Goal: Task Accomplishment & Management: Manage account settings

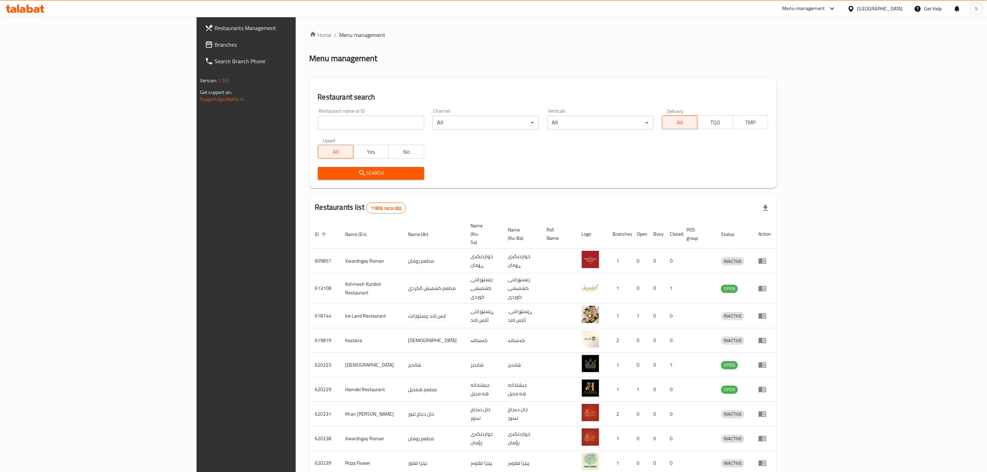
click at [326, 125] on input "search" at bounding box center [371, 123] width 106 height 14
type input "rawad halab"
click button "Search" at bounding box center [371, 173] width 106 height 13
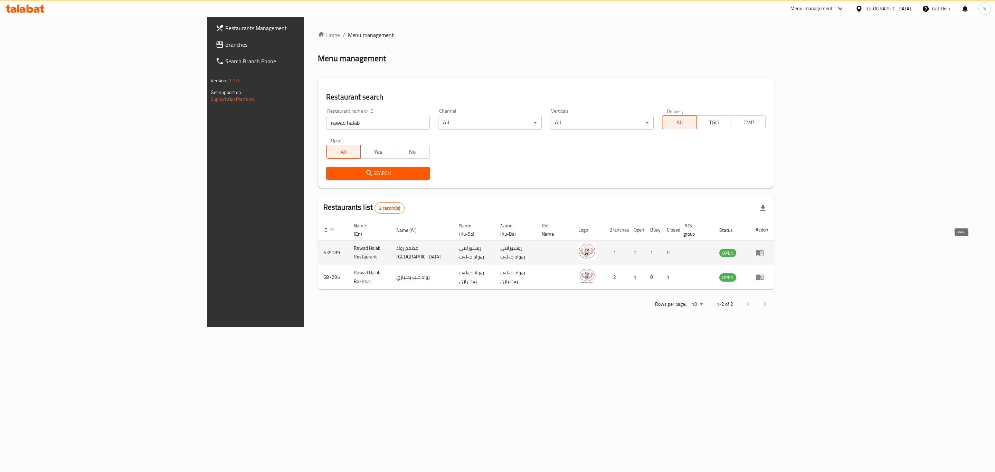
click at [762, 251] on icon "enhanced table" at bounding box center [761, 252] width 2 height 3
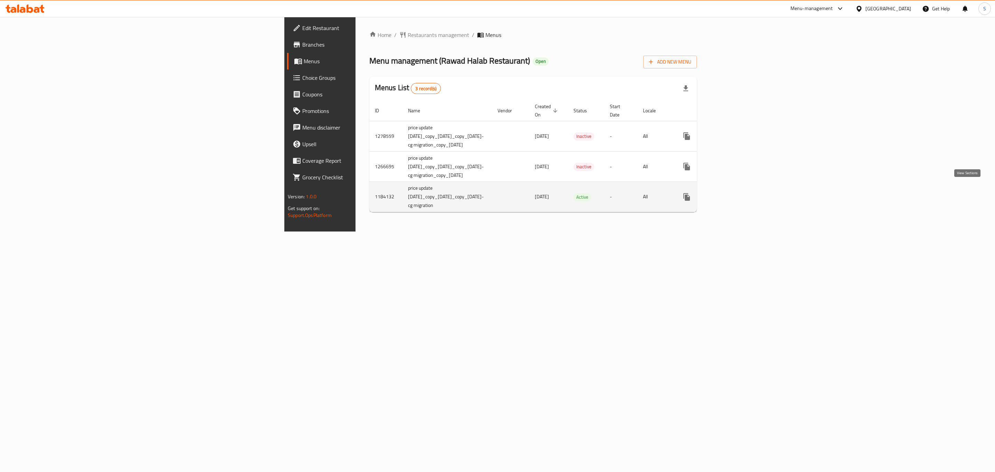
click at [741, 193] on icon "enhanced table" at bounding box center [736, 197] width 8 height 8
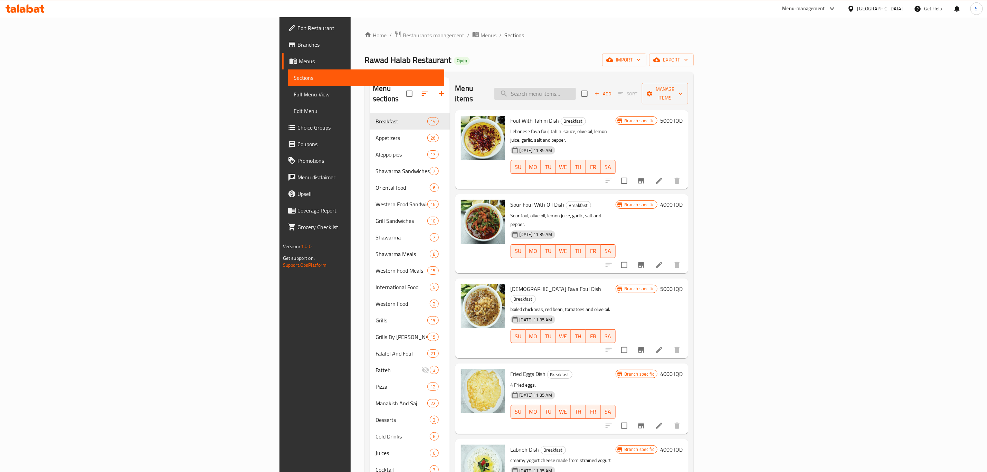
click at [576, 88] on input "search" at bounding box center [535, 94] width 82 height 12
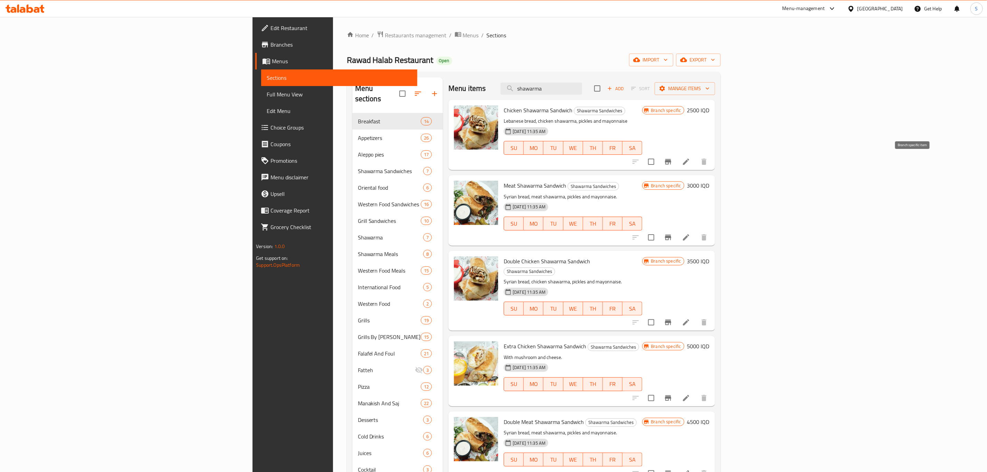
click at [672, 163] on icon "Branch-specific-item" at bounding box center [668, 162] width 8 height 8
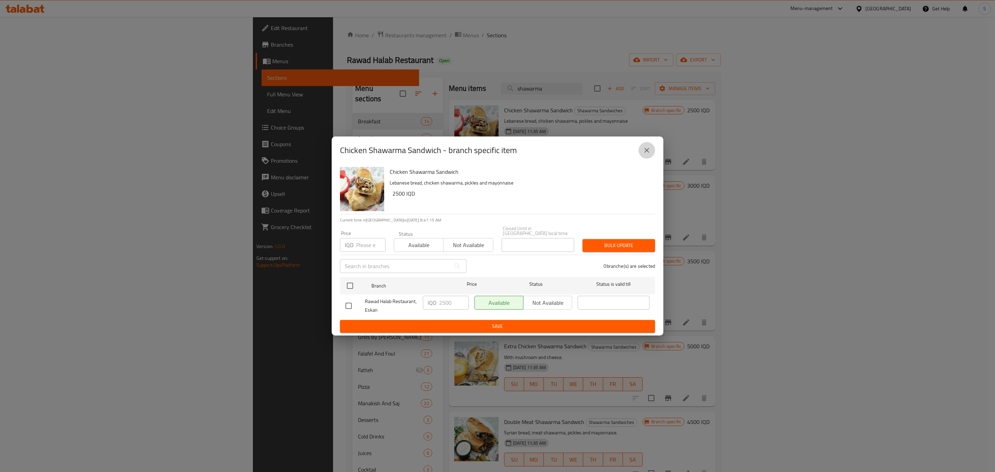
click at [643, 152] on icon "close" at bounding box center [647, 150] width 8 height 8
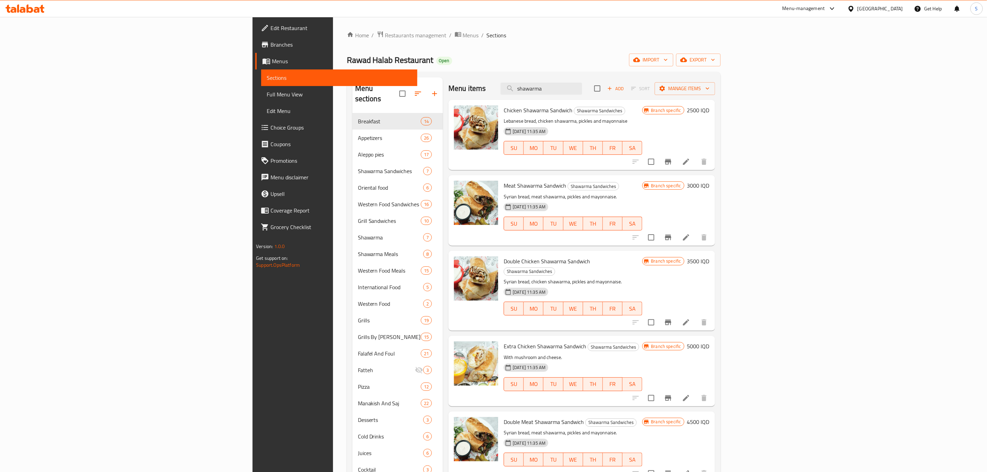
click at [671, 237] on icon "Branch-specific-item" at bounding box center [668, 238] width 6 height 6
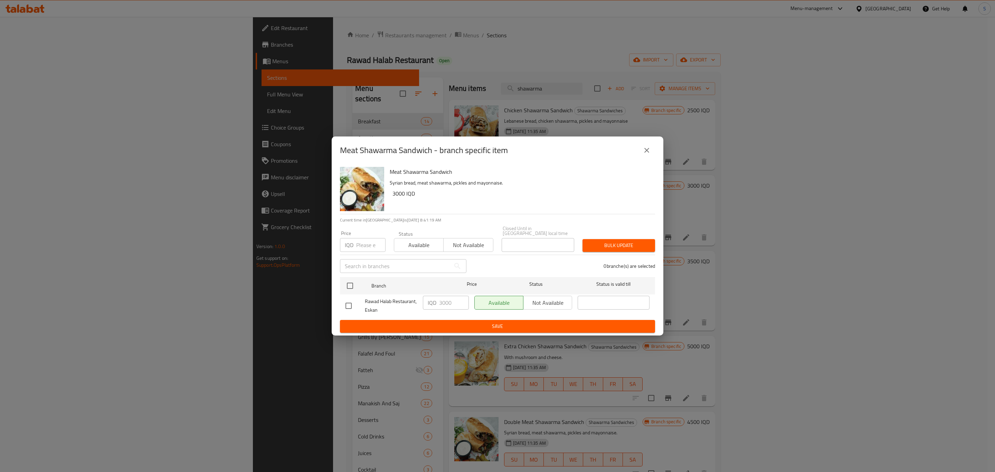
click at [653, 159] on div "Meat Shawarma Sandwich - branch specific item" at bounding box center [497, 150] width 315 height 17
click at [651, 158] on button "close" at bounding box center [646, 150] width 17 height 17
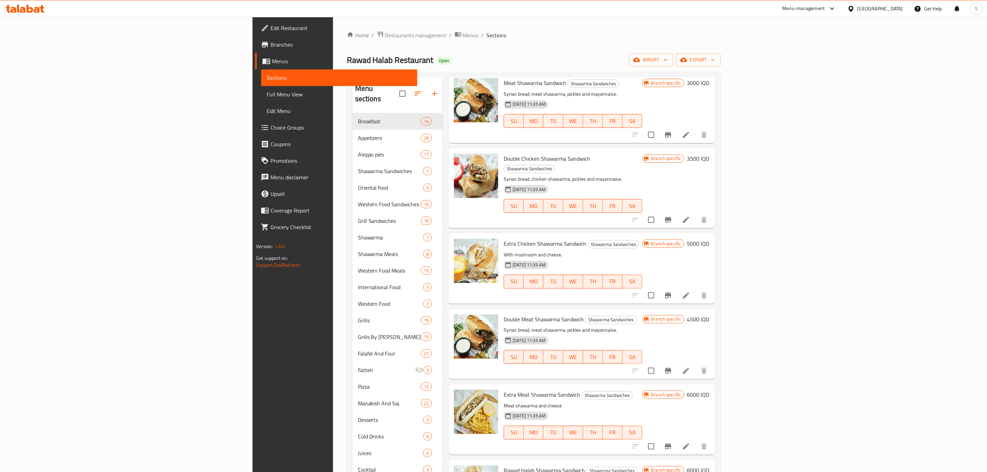
scroll to position [104, 0]
click at [671, 443] on icon "Branch-specific-item" at bounding box center [668, 446] width 6 height 6
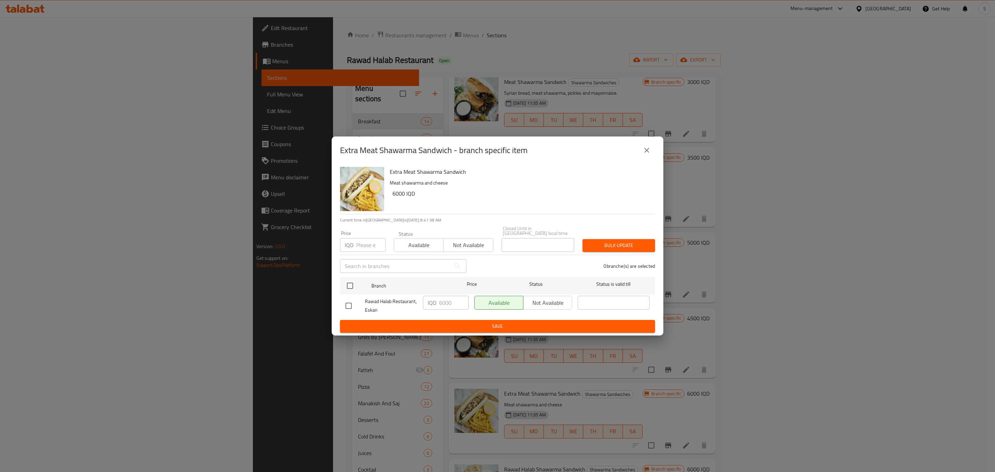
click at [649, 161] on div "Extra Meat Shawarma Sandwich - branch specific item" at bounding box center [498, 150] width 332 height 28
click at [645, 153] on icon "close" at bounding box center [646, 150] width 5 height 5
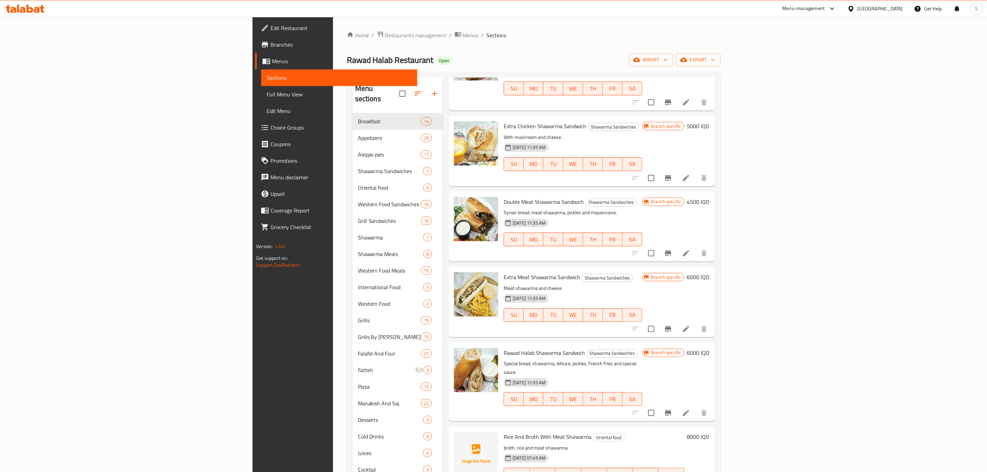
scroll to position [0, 0]
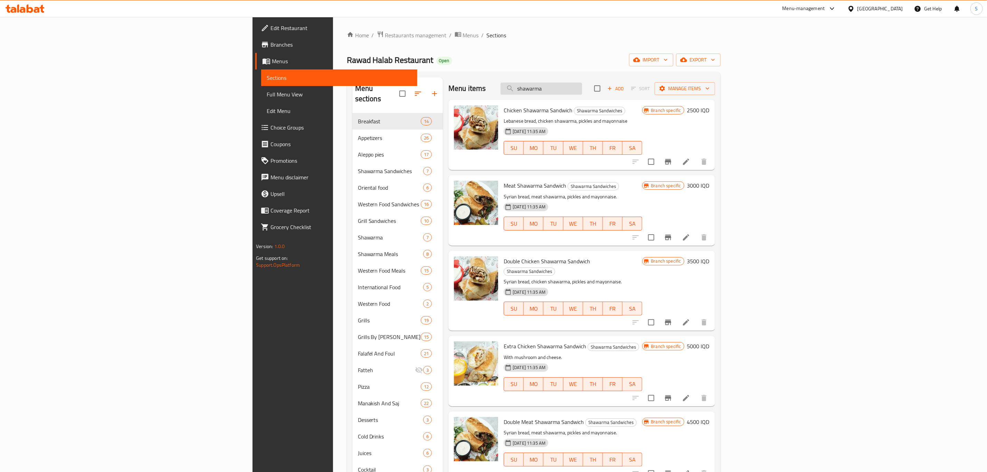
click at [582, 88] on input "shawarma" at bounding box center [542, 89] width 82 height 12
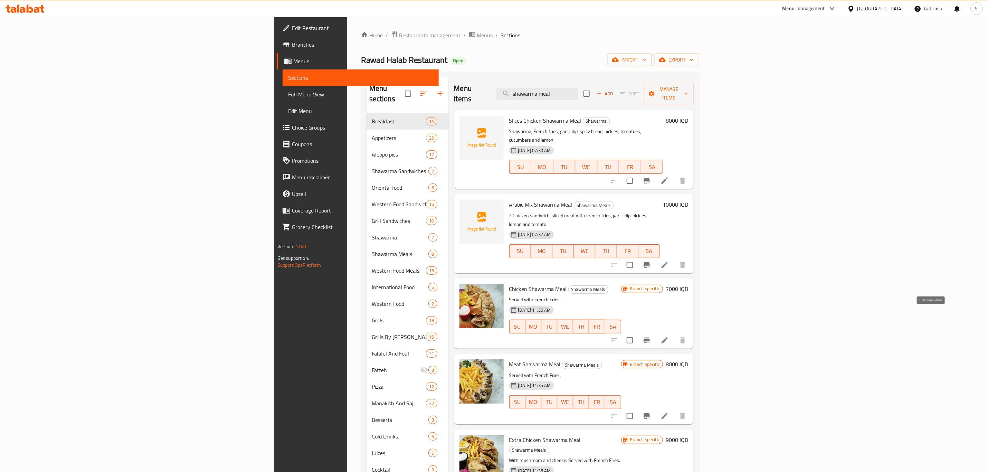
type input "shawarma meal"
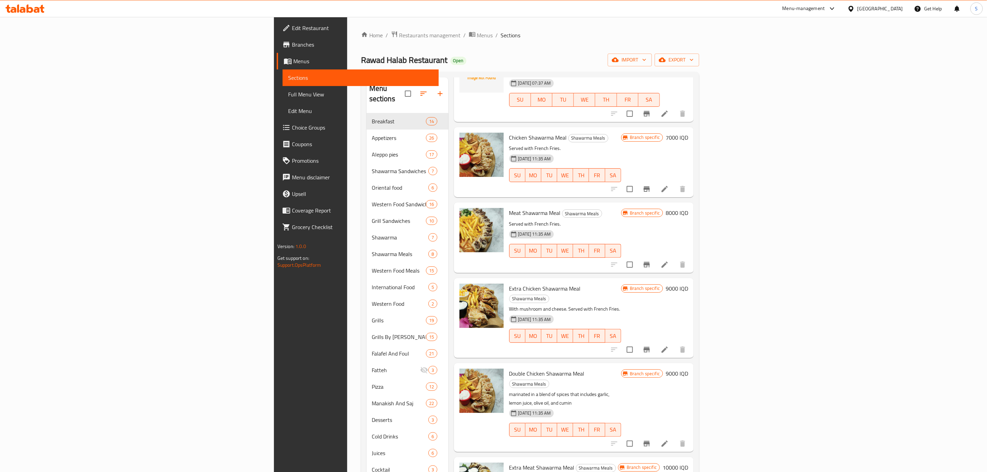
scroll to position [155, 0]
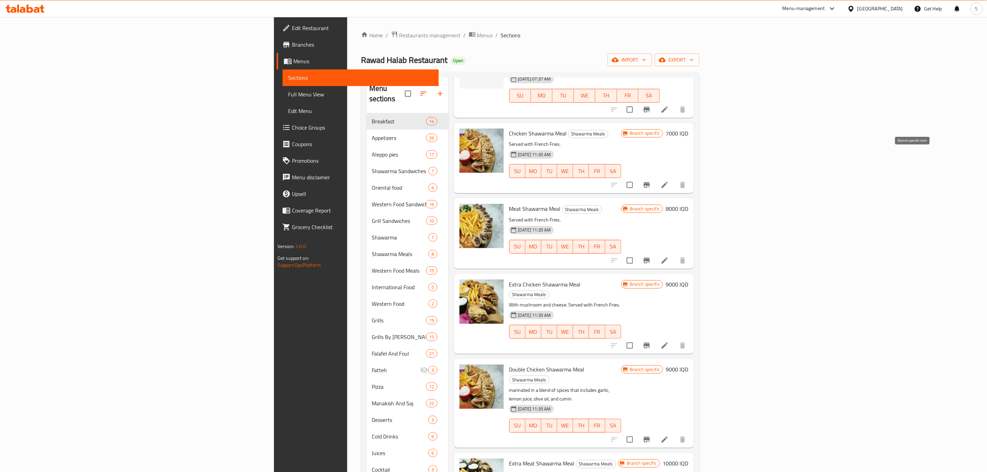
click at [650, 182] on icon "Branch-specific-item" at bounding box center [647, 185] width 6 height 6
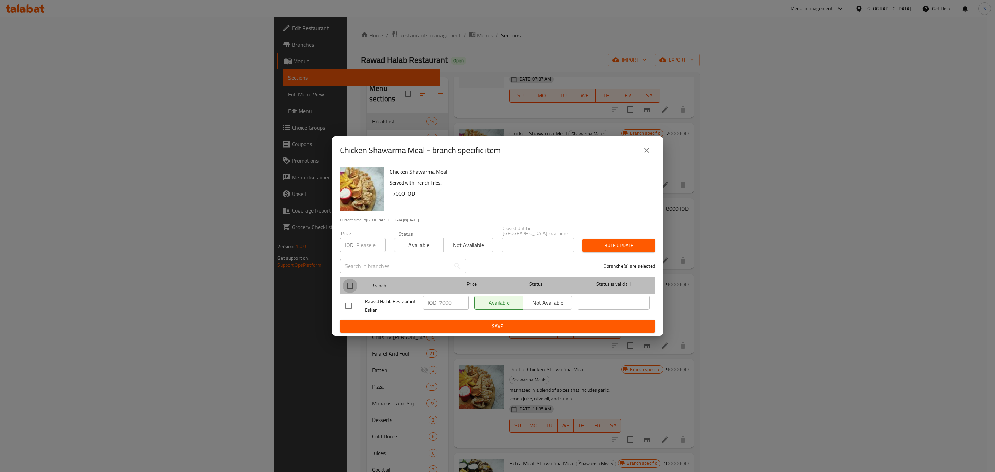
click at [347, 284] on input "checkbox" at bounding box center [350, 285] width 15 height 15
checkbox input "true"
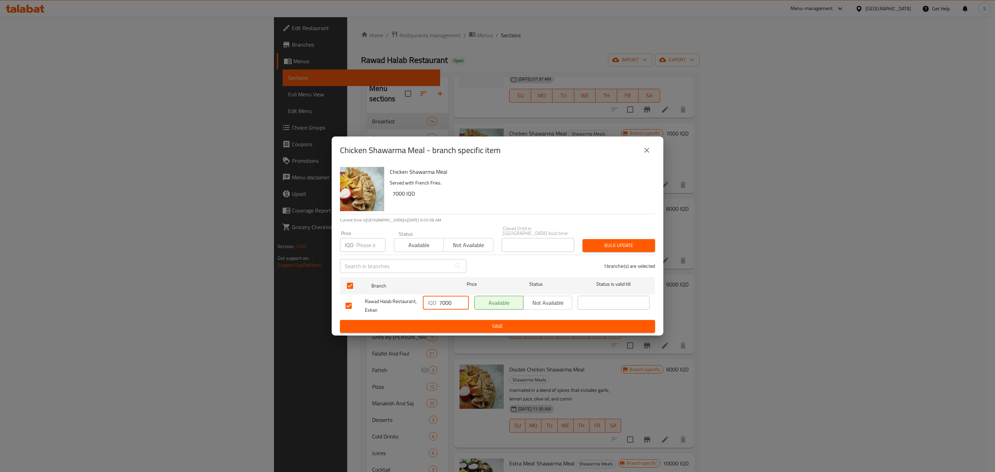
drag, startPoint x: 443, startPoint y: 303, endPoint x: 436, endPoint y: 305, distance: 7.2
click at [436, 305] on div "IQD 7000 ​" at bounding box center [446, 303] width 46 height 14
type input "9000"
click at [492, 325] on span "Save" at bounding box center [497, 326] width 304 height 9
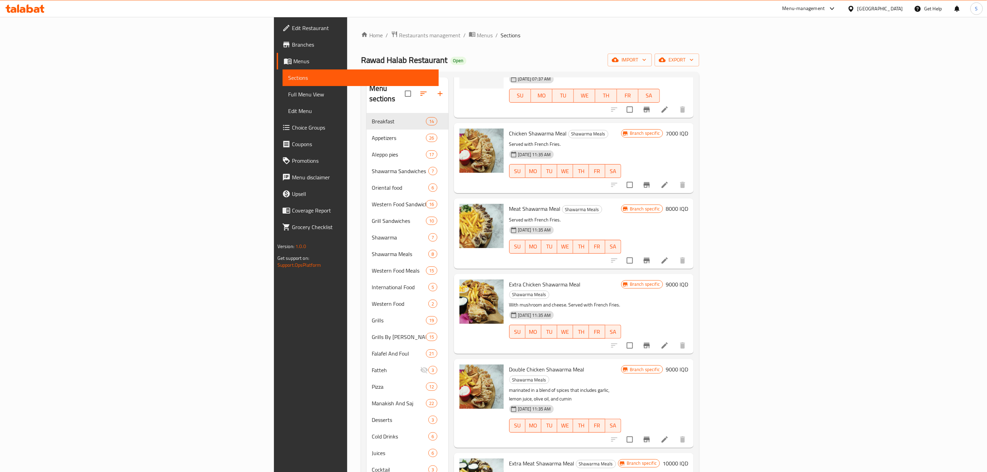
click at [688, 129] on h6 "7000 IQD" at bounding box center [677, 134] width 22 height 10
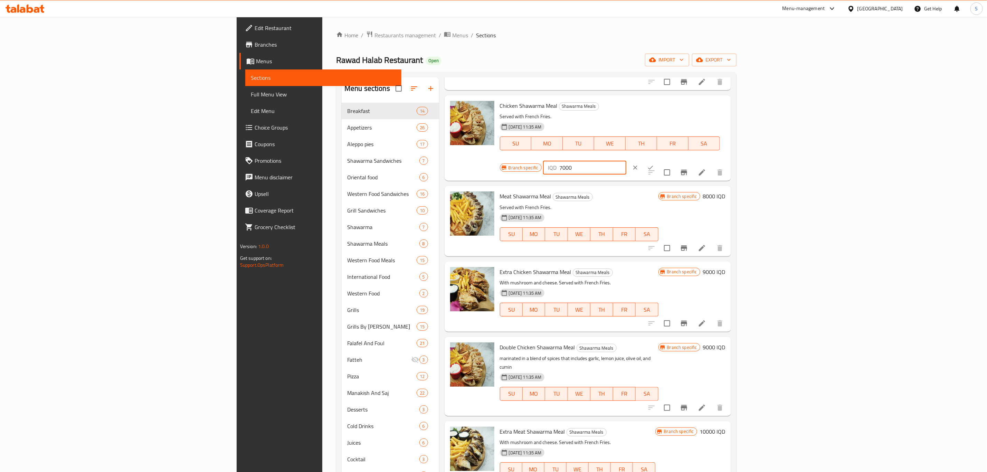
drag, startPoint x: 889, startPoint y: 106, endPoint x: 799, endPoint y: 110, distance: 89.6
click at [668, 160] on div "Branch specific IQD 7000 ​" at bounding box center [584, 167] width 168 height 15
paste input "9"
type input "9000"
click at [658, 160] on button "ok" at bounding box center [650, 167] width 15 height 15
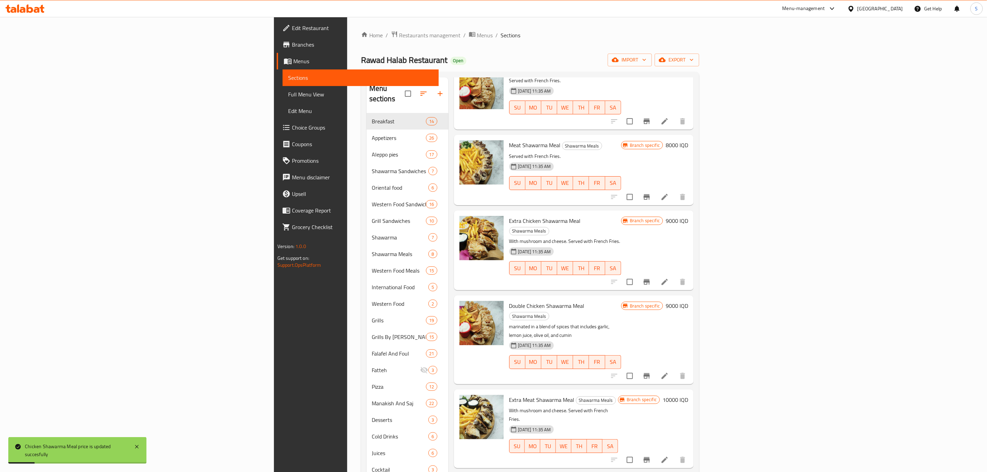
scroll to position [224, 0]
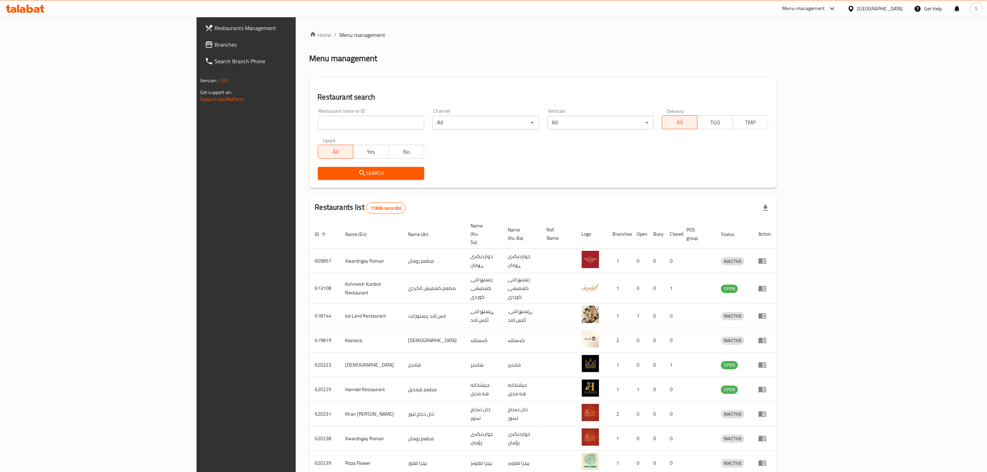
click at [325, 121] on input "search" at bounding box center [371, 123] width 106 height 14
type input "rawad halab"
click button "Search" at bounding box center [371, 173] width 106 height 13
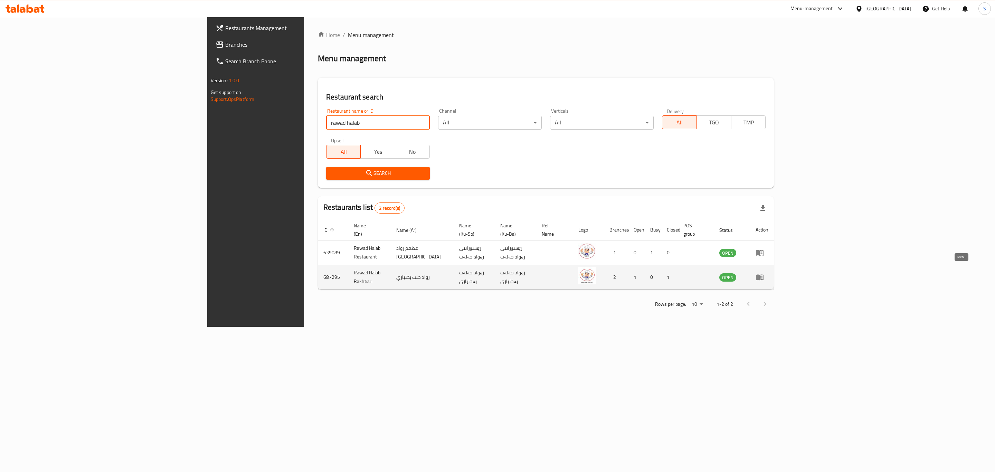
click at [764, 273] on icon "enhanced table" at bounding box center [760, 277] width 8 height 8
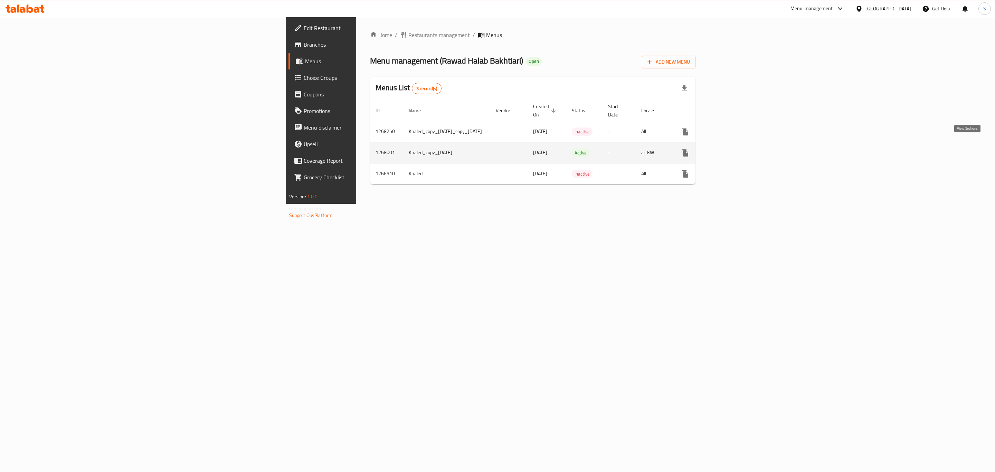
click at [739, 149] on icon "enhanced table" at bounding box center [735, 153] width 8 height 8
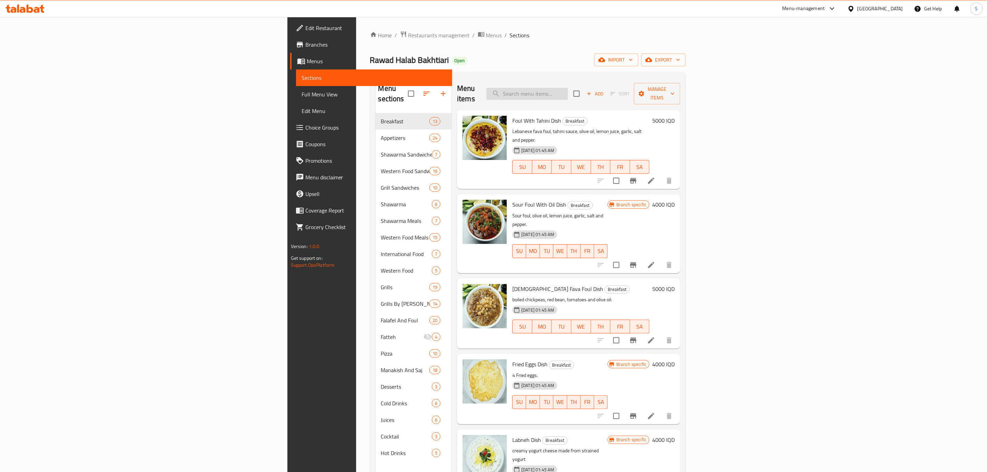
click at [568, 89] on input "search" at bounding box center [527, 94] width 82 height 12
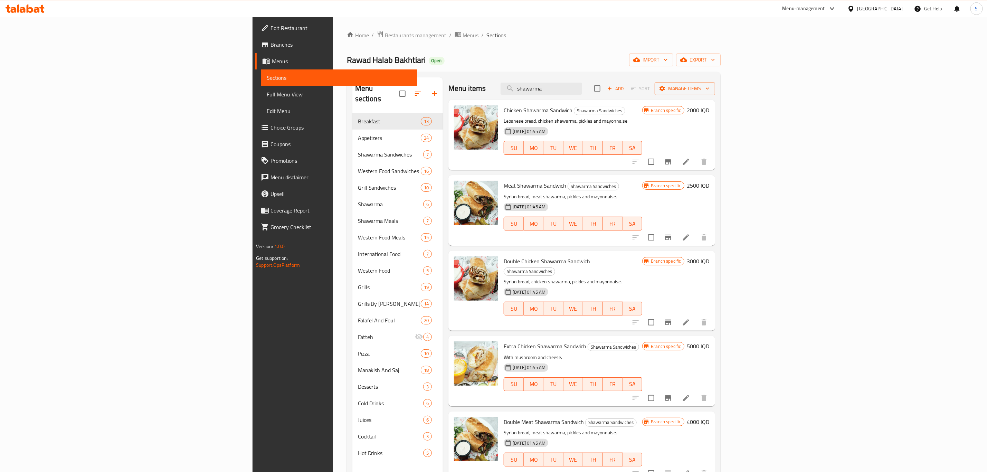
type input "shawarma"
